Goal: Communication & Community: Answer question/provide support

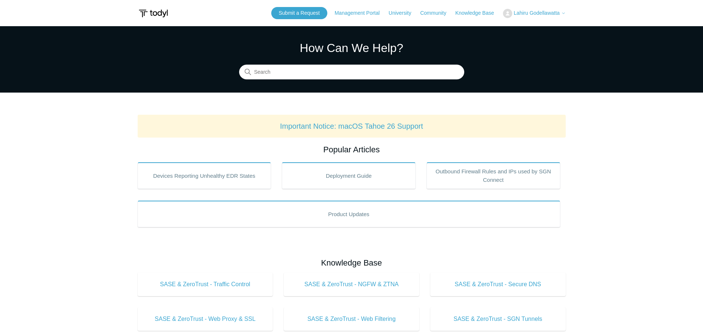
click at [541, 12] on span "Lahiru Godellawatta" at bounding box center [537, 13] width 46 height 6
click at [530, 28] on link "My Support Requests" at bounding box center [540, 29] width 72 height 13
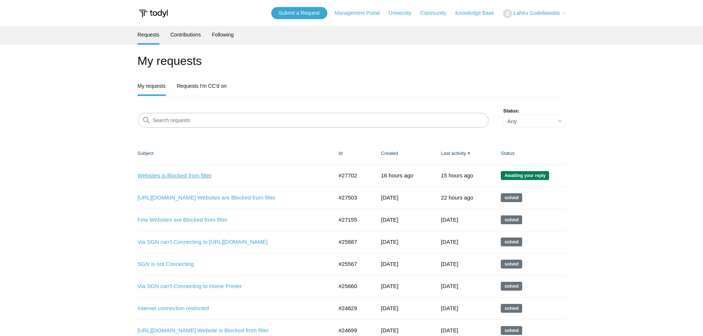
click at [181, 175] on link "Websites is Blocked from filter" at bounding box center [230, 176] width 185 height 8
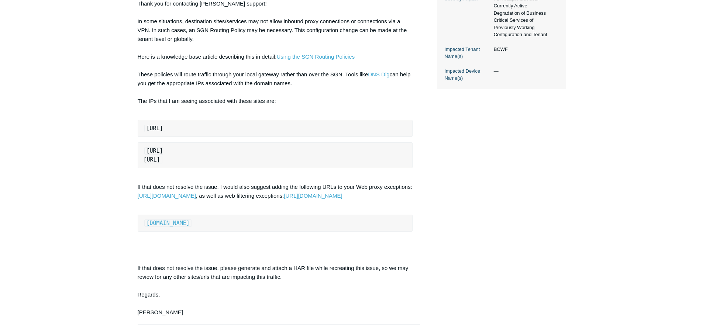
scroll to position [216, 0]
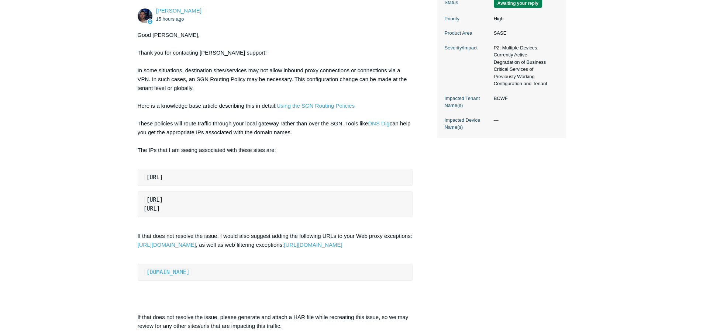
drag, startPoint x: 139, startPoint y: 179, endPoint x: 220, endPoint y: 182, distance: 81.7
click at [220, 182] on pre "104.16.130.63/32" at bounding box center [275, 177] width 275 height 17
copy code "104.16.130.63/32"
drag, startPoint x: 144, startPoint y: 199, endPoint x: 185, endPoint y: 200, distance: 40.6
click at [198, 204] on pre "104.18.18.192/32 104.18.19.192/32" at bounding box center [275, 205] width 275 height 26
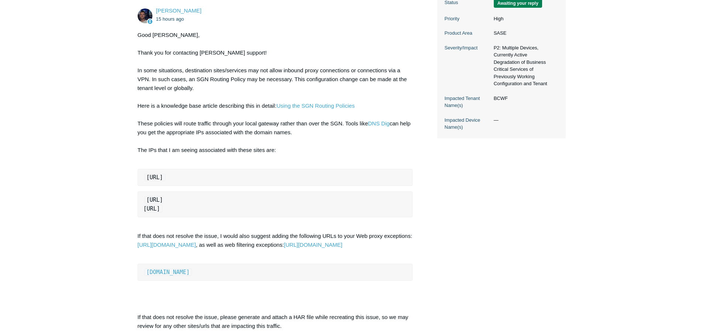
click at [163, 203] on code "104.18.18.192/32 104.18.19.192/32" at bounding box center [154, 204] width 20 height 16
click at [163, 199] on code "104.18.18.192/32 104.18.19.192/32" at bounding box center [154, 204] width 20 height 16
click at [163, 200] on code "104.18.18.192/32 104.18.19.192/32" at bounding box center [154, 204] width 20 height 16
click at [230, 209] on pre "104.18.18.192/32 104.18.19.192/32" at bounding box center [275, 205] width 275 height 26
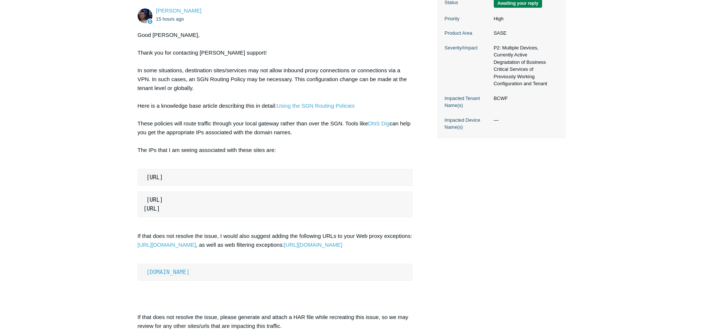
click at [163, 211] on code "104.18.18.192/32 104.18.19.192/32" at bounding box center [154, 204] width 20 height 16
drag, startPoint x: 144, startPoint y: 199, endPoint x: 185, endPoint y: 204, distance: 40.9
click at [185, 204] on pre "104.18.18.192/32 104.18.19.192/32" at bounding box center [275, 205] width 275 height 26
copy code "104.18.18.192"
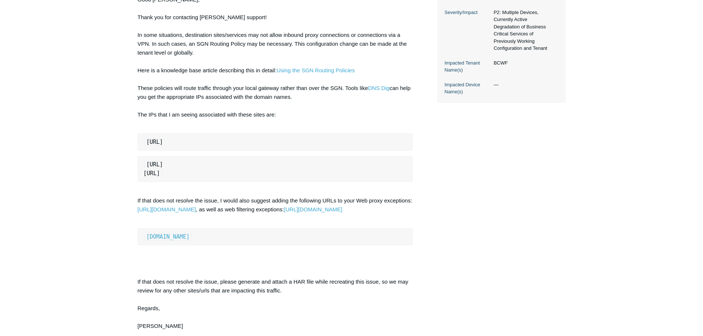
scroll to position [253, 0]
drag, startPoint x: 140, startPoint y: 172, endPoint x: 184, endPoint y: 171, distance: 44.0
click at [184, 171] on pre "104.18.18.192/32 104.18.19.192/32" at bounding box center [275, 168] width 275 height 26
copy code "104.18.19.192"
drag, startPoint x: 141, startPoint y: 243, endPoint x: 229, endPoint y: 248, distance: 88.0
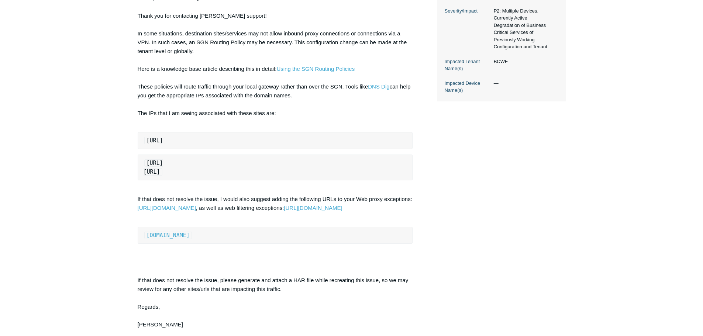
click at [229, 244] on pre "training.advsol.com" at bounding box center [275, 235] width 275 height 17
copy link "training.advsol.com"
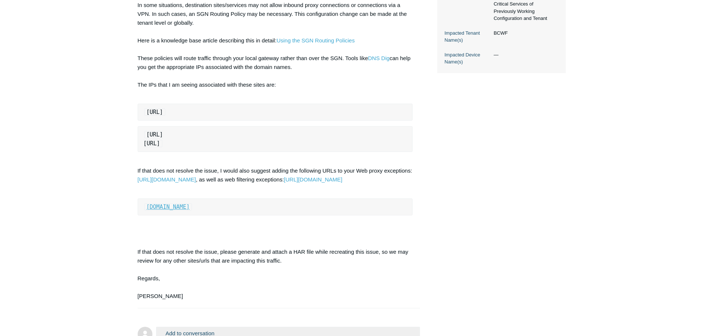
scroll to position [364, 0]
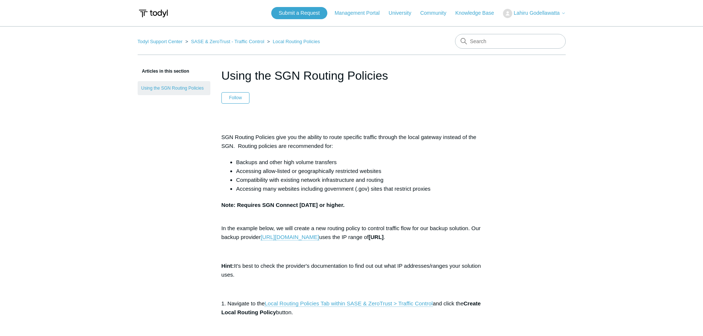
click at [548, 14] on span "Lahiru Godellawatta" at bounding box center [537, 13] width 46 height 6
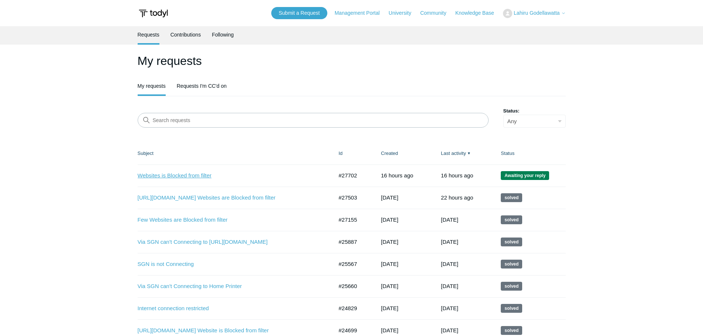
click at [196, 175] on link "Websites is Blocked from filter" at bounding box center [230, 176] width 185 height 8
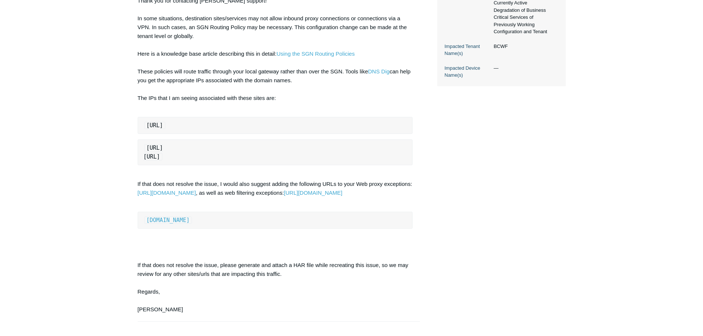
scroll to position [364, 0]
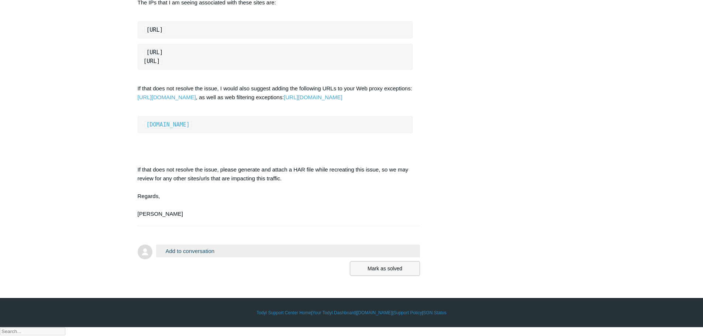
click at [377, 275] on button "Mark as solved" at bounding box center [385, 268] width 70 height 15
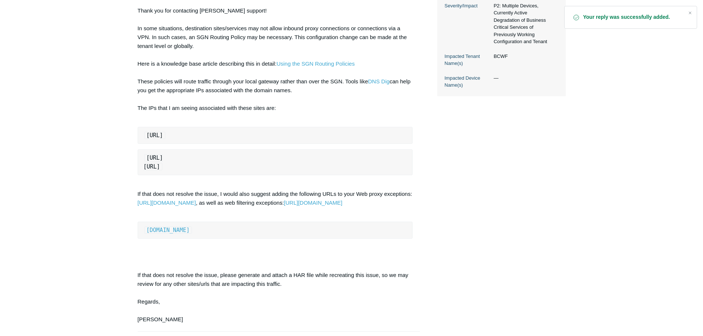
scroll to position [349, 0]
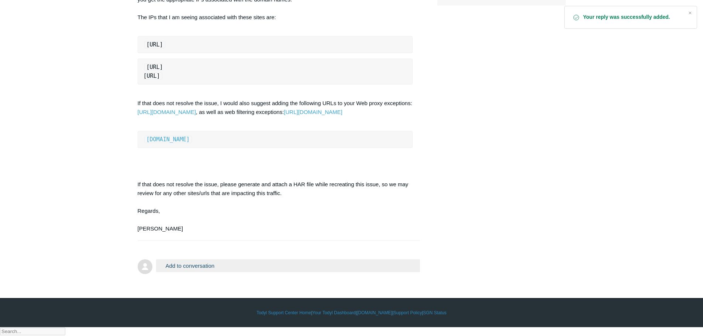
click at [186, 273] on button "Add to conversation" at bounding box center [288, 266] width 264 height 13
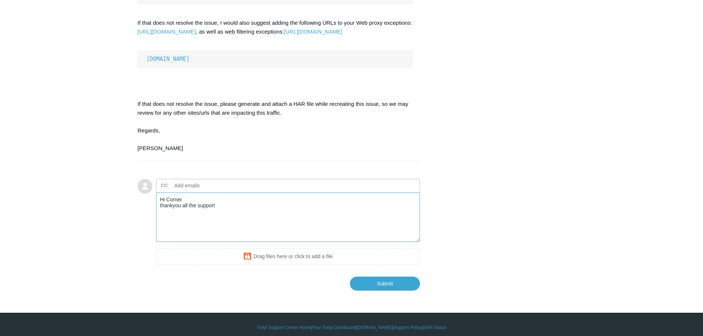
scroll to position [445, 0]
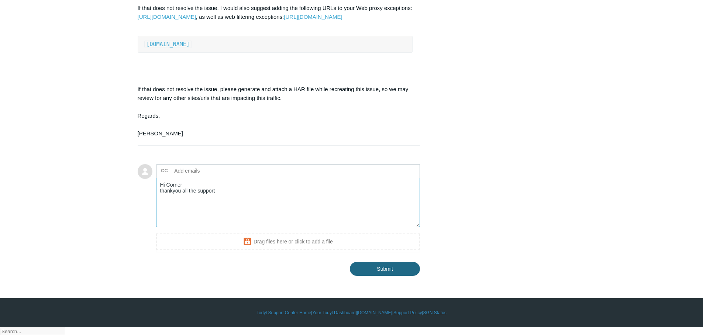
type textarea "Hi Corner thankyou all the support"
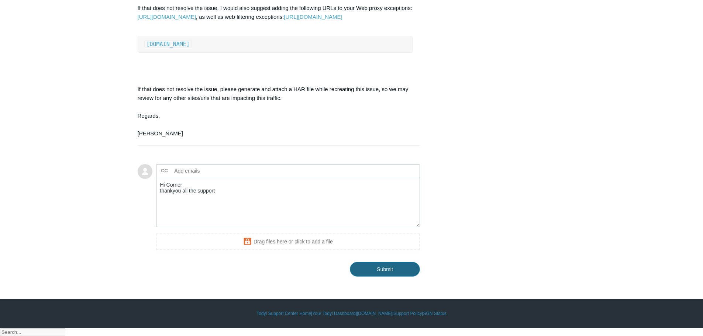
click at [380, 277] on input "Submit" at bounding box center [385, 269] width 70 height 15
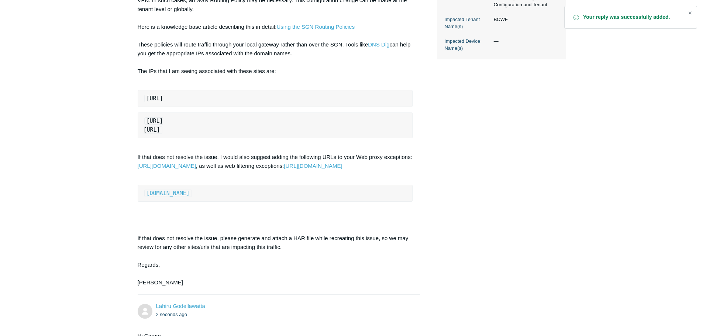
scroll to position [432, 0]
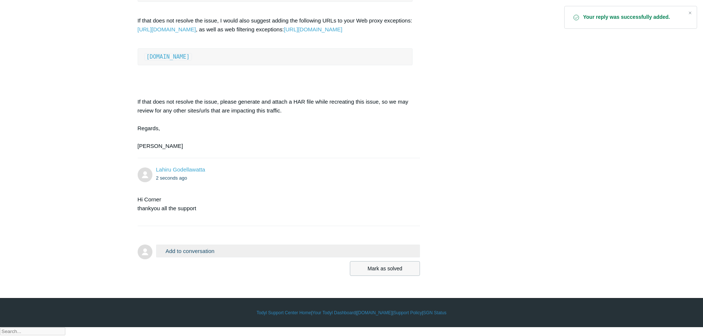
click at [378, 276] on button "Mark as solved" at bounding box center [385, 268] width 70 height 15
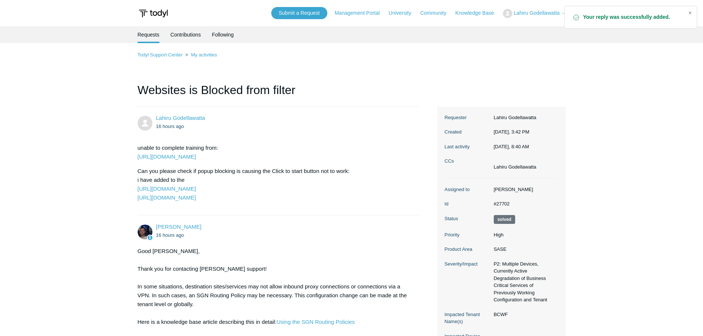
click at [688, 12] on div "Close" at bounding box center [690, 13] width 10 height 10
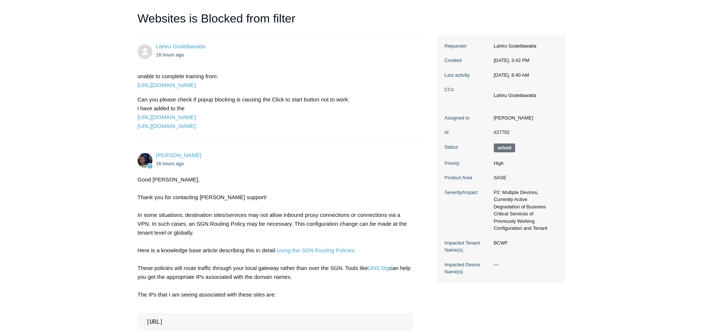
scroll to position [258, 0]
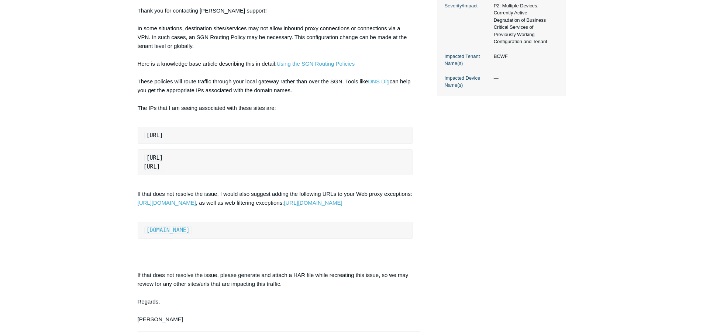
drag, startPoint x: 137, startPoint y: 81, endPoint x: 275, endPoint y: 234, distance: 205.5
click at [275, 234] on main "Requests Contributions Following Todyl Support Center My activities Websites is…" at bounding box center [351, 101] width 703 height 667
copy div "These policies will route traffic through your local gateway rather than over t…"
